Goal: Find specific page/section: Find specific page/section

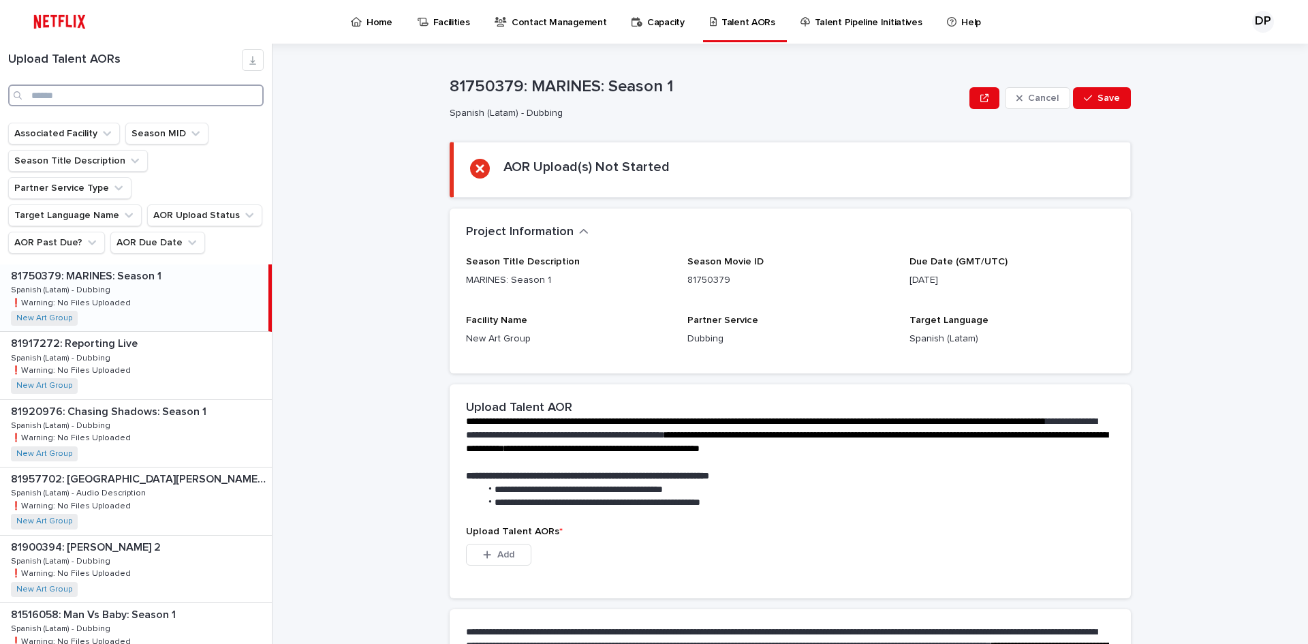
click at [224, 104] on input "Search" at bounding box center [135, 95] width 255 height 22
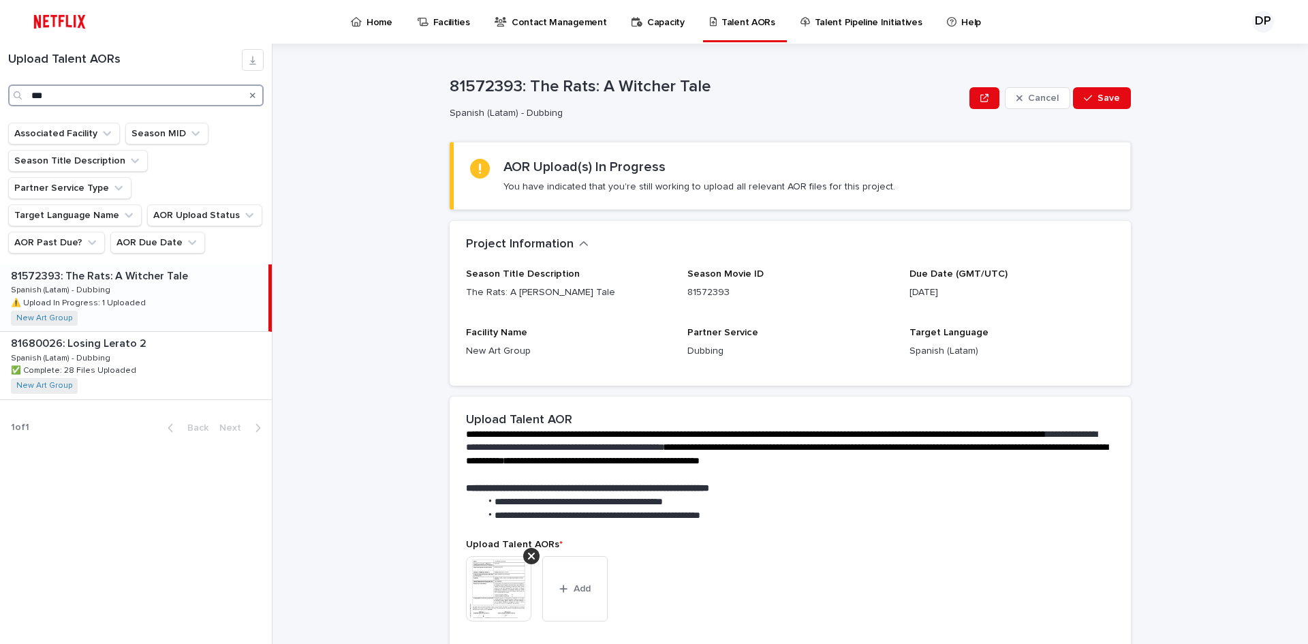
type input "***"
click at [180, 272] on div "81572393: The Rats: A [PERSON_NAME] Tale 81572393: The Rats: A [PERSON_NAME] Ta…" at bounding box center [134, 297] width 268 height 67
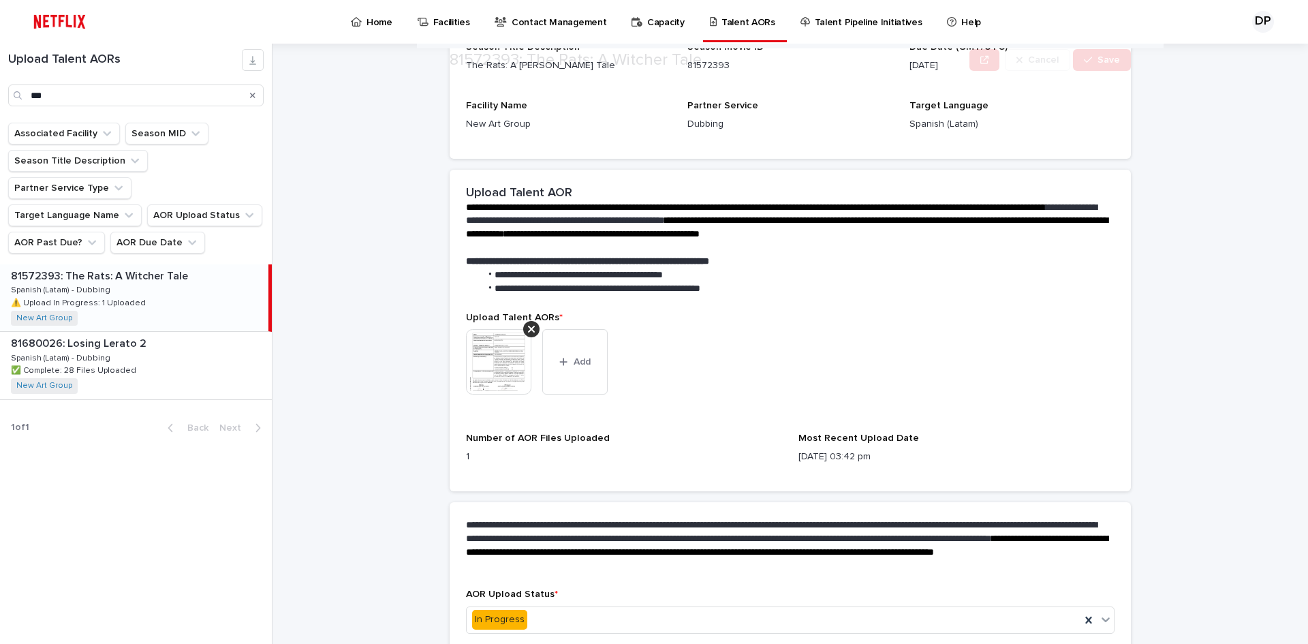
scroll to position [293, 0]
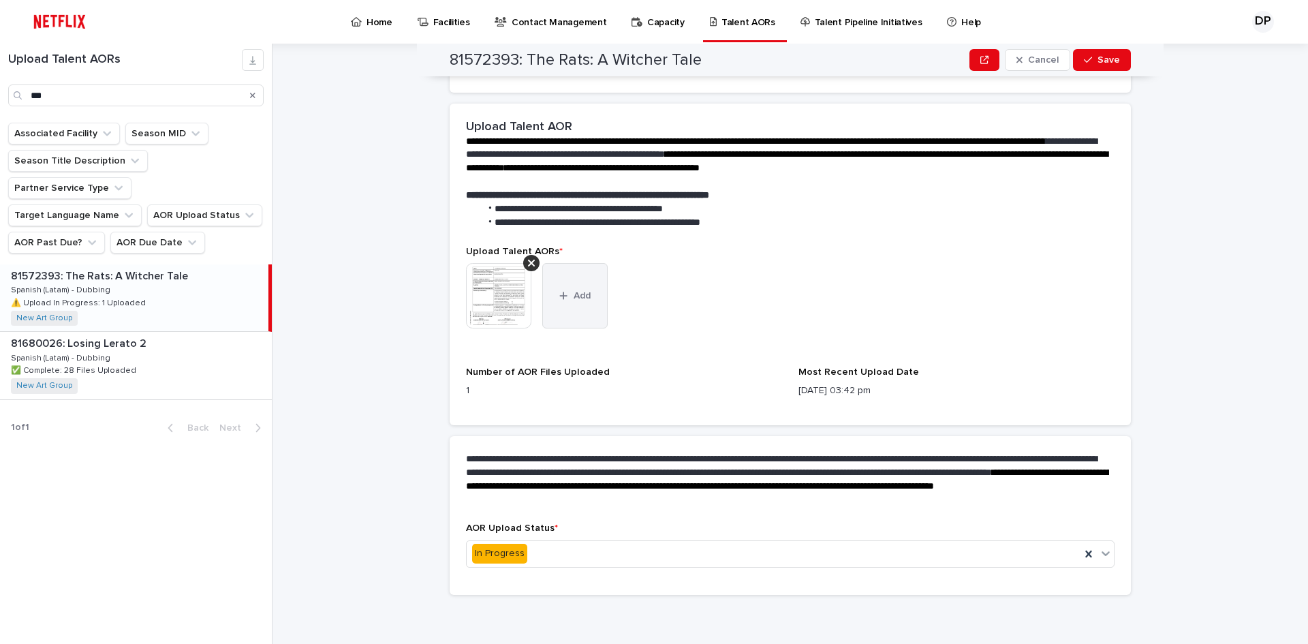
click at [559, 300] on icon "button" at bounding box center [563, 296] width 8 height 10
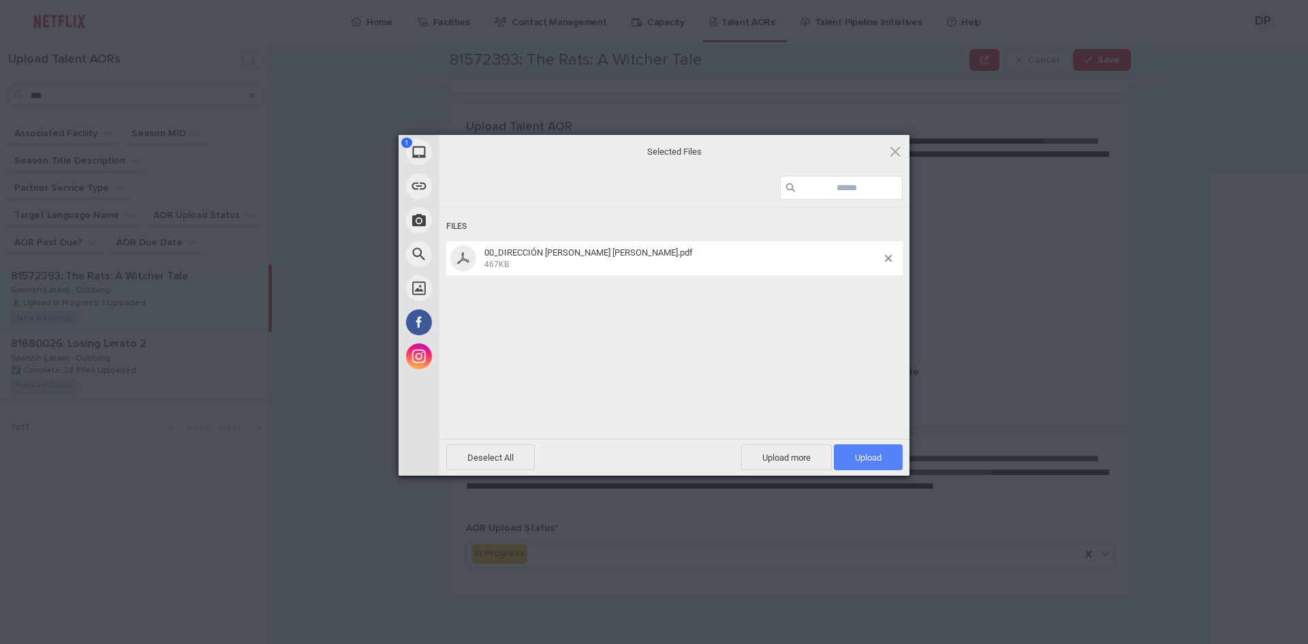
click at [873, 452] on span "Upload 1" at bounding box center [868, 457] width 27 height 10
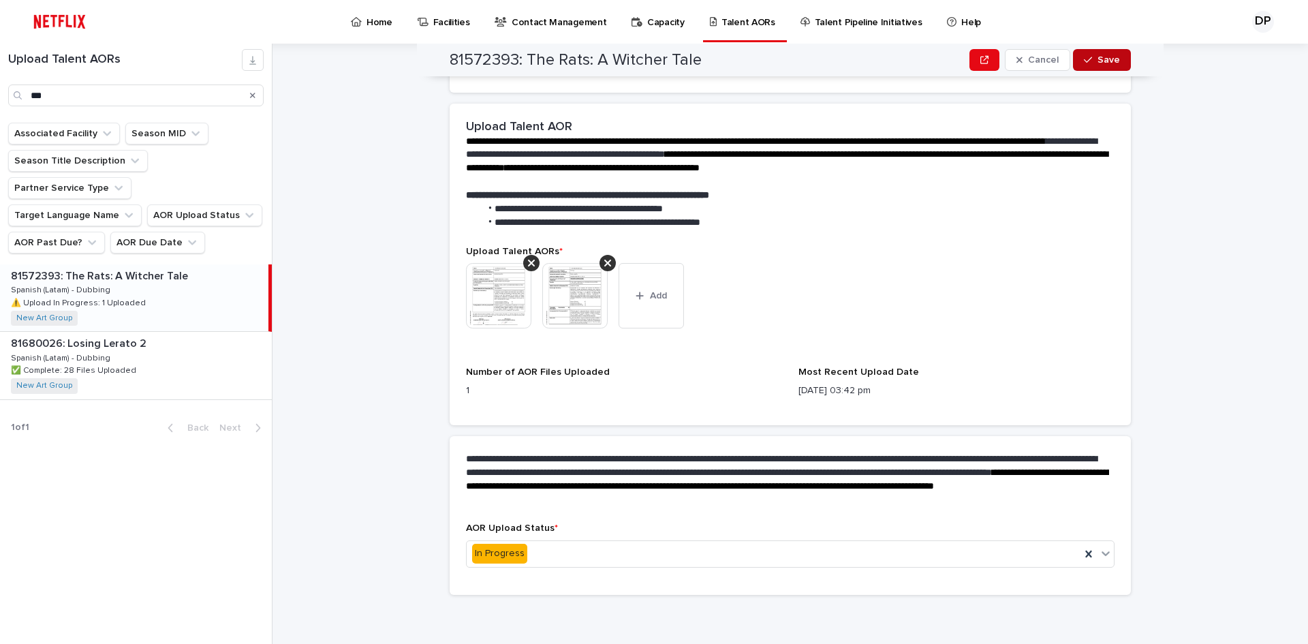
click at [1118, 65] on button "Save" at bounding box center [1102, 60] width 58 height 22
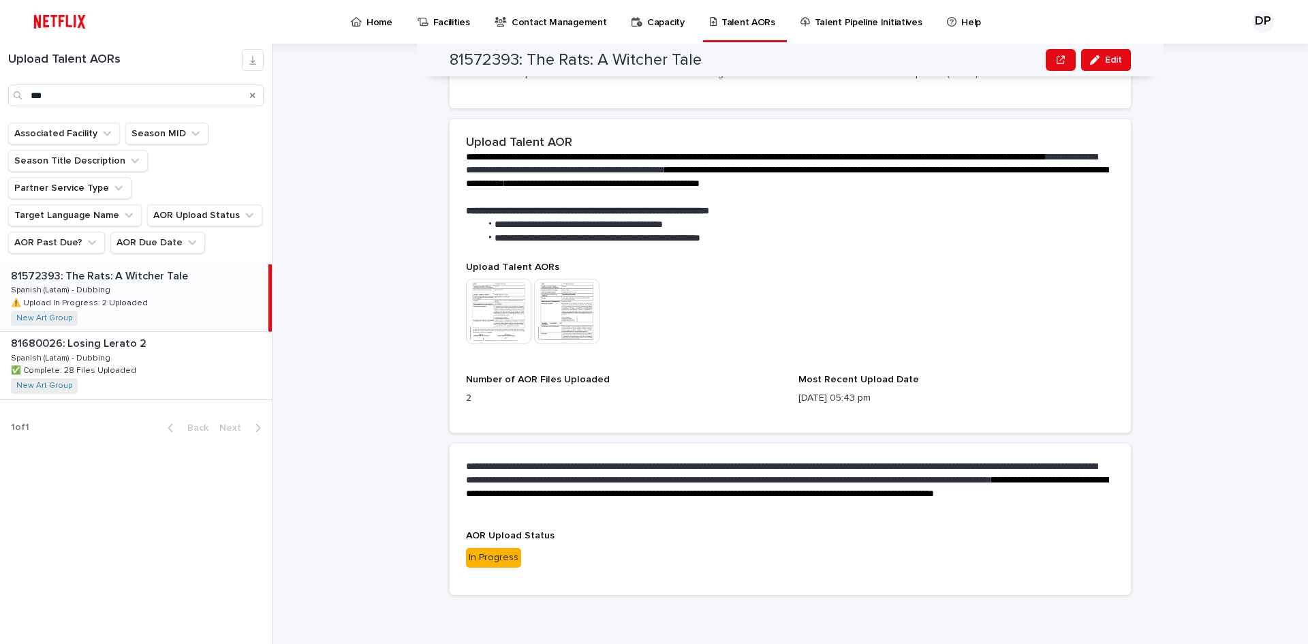
scroll to position [277, 0]
click at [480, 308] on img at bounding box center [498, 311] width 65 height 65
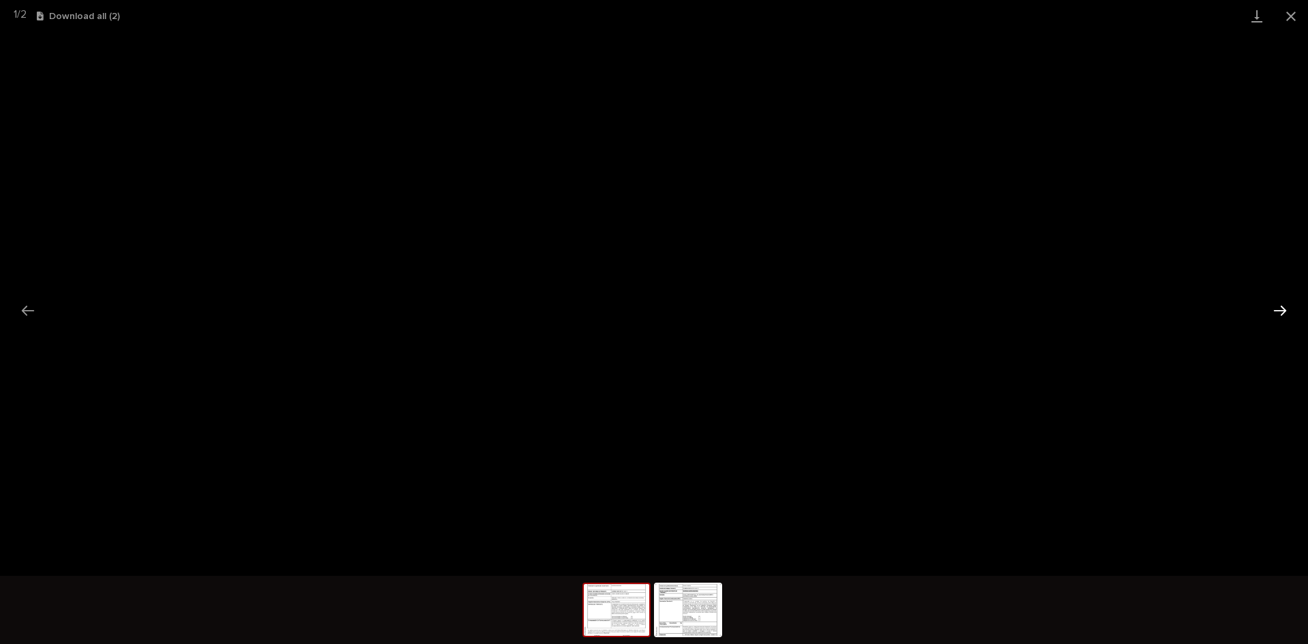
click at [1269, 313] on button "Next slide" at bounding box center [1280, 310] width 29 height 27
click at [33, 311] on button "Previous slide" at bounding box center [28, 310] width 29 height 27
click at [1296, 20] on button "Close gallery" at bounding box center [1291, 16] width 34 height 32
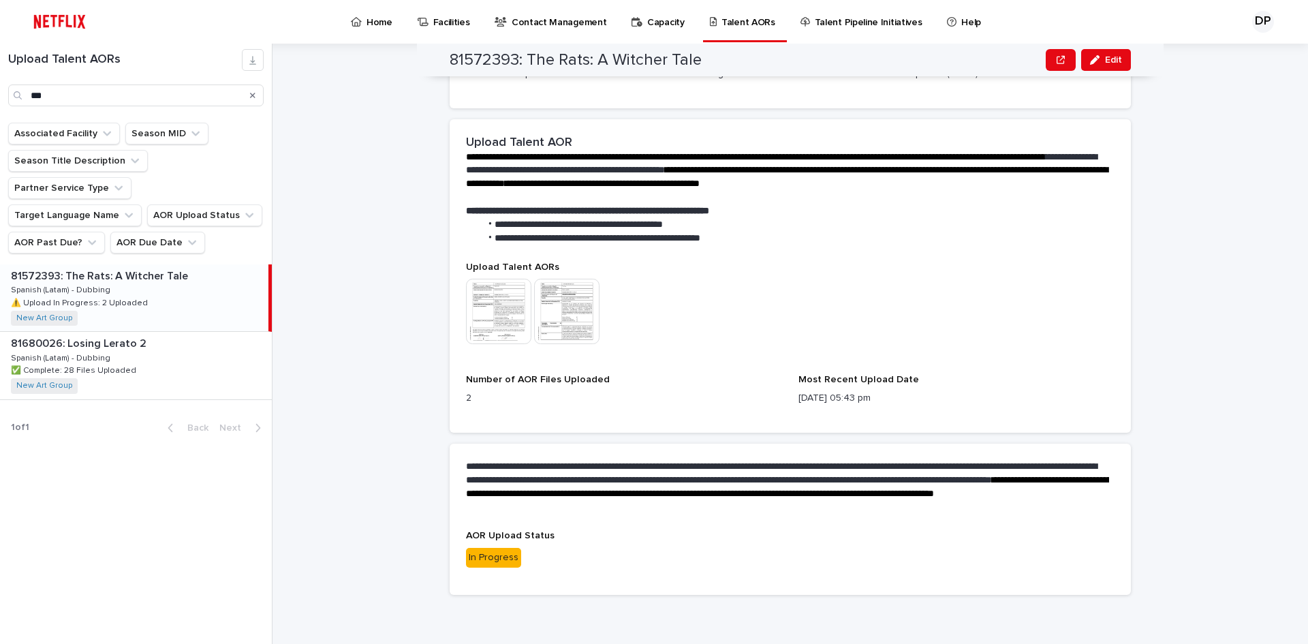
scroll to position [0, 0]
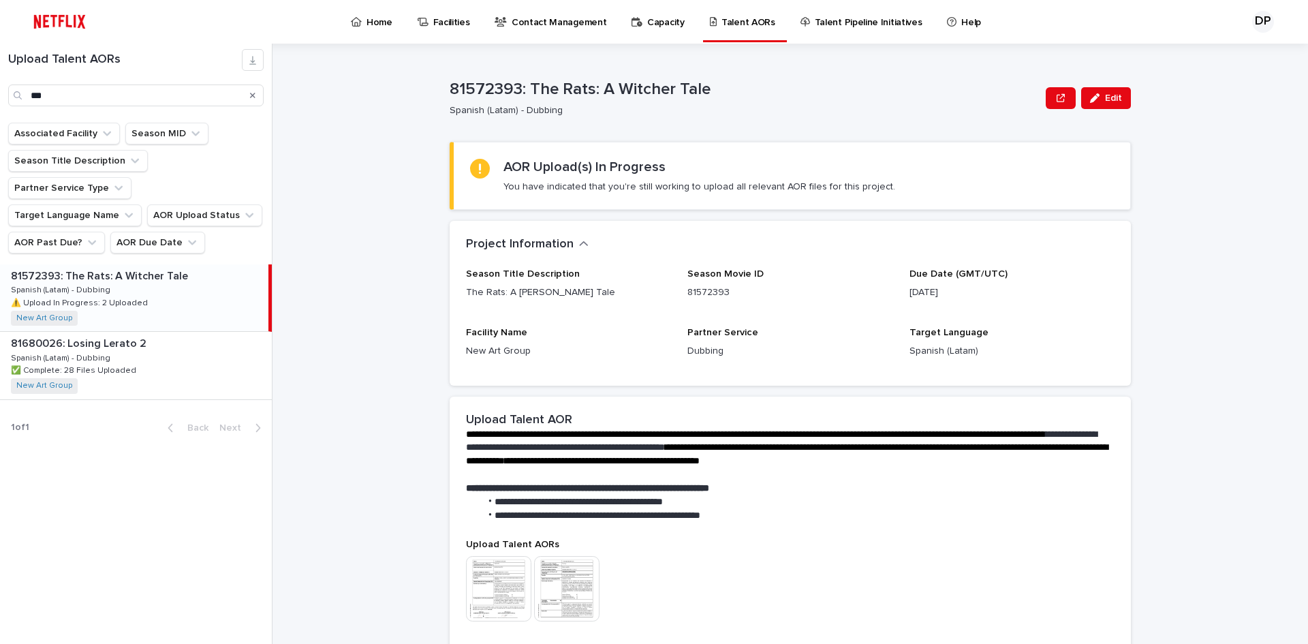
click at [252, 98] on icon "Search" at bounding box center [252, 95] width 5 height 8
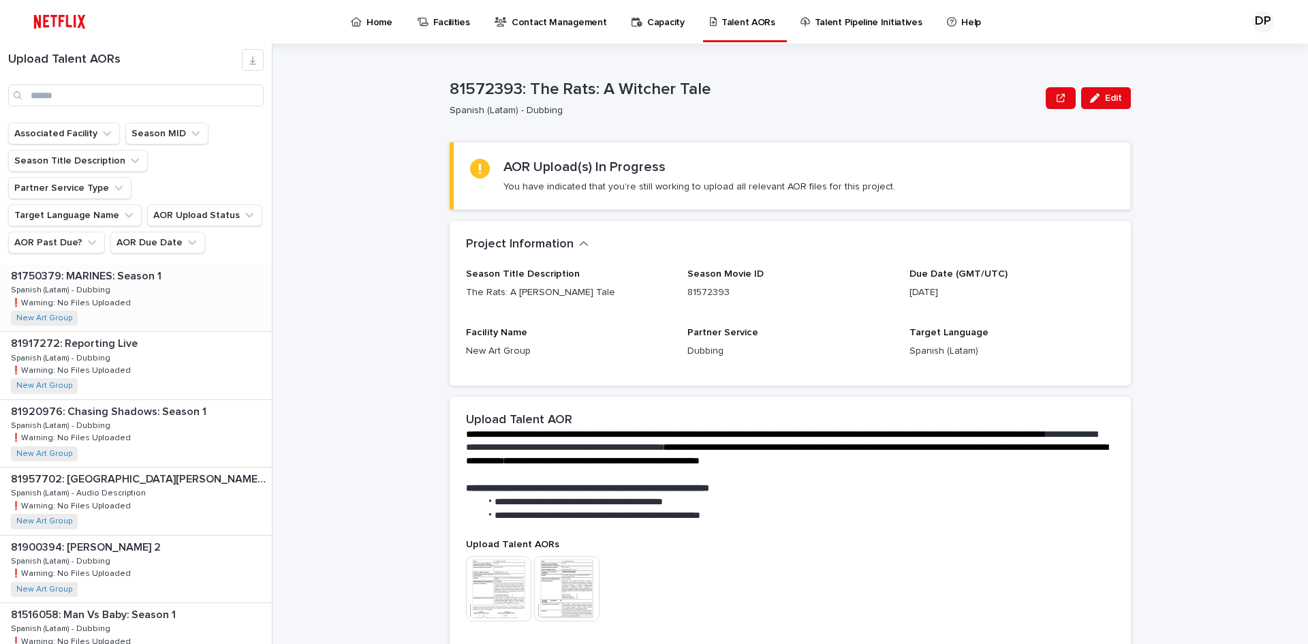
click at [161, 281] on div "81750379: MARINES: Season 1 81750379: MARINES: Season 1 Spanish (Latam) - Dubbi…" at bounding box center [136, 297] width 272 height 67
